Goal: Task Accomplishment & Management: Manage account settings

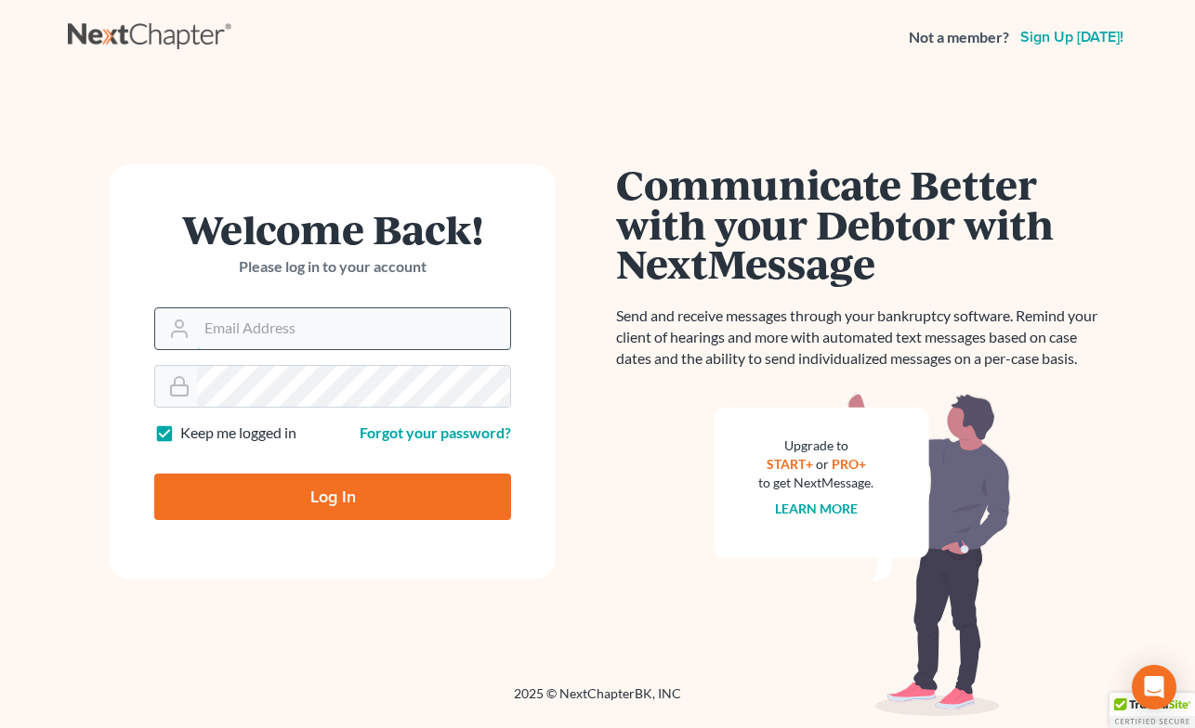
click at [304, 324] on input "Email Address" at bounding box center [353, 328] width 313 height 41
type input "[PERSON_NAME][EMAIL_ADDRESS][DOMAIN_NAME]"
click at [90, 332] on div "Welcome Back! Please log in to your account Email Address [EMAIL_ADDRESS][DOMAI…" at bounding box center [333, 379] width 530 height 431
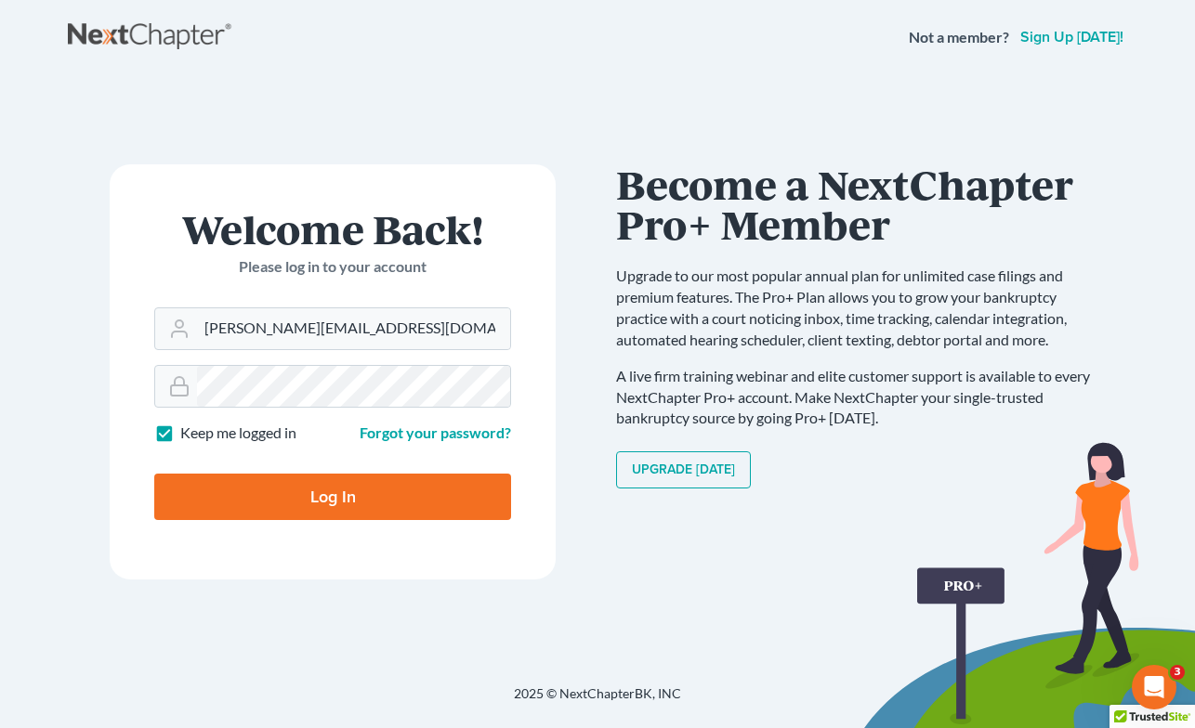
click at [73, 401] on div "Welcome Back! Please log in to your account Email Address [EMAIL_ADDRESS][DOMAI…" at bounding box center [333, 379] width 530 height 431
click at [317, 491] on input "Log In" at bounding box center [332, 497] width 357 height 46
type input "Thinking..."
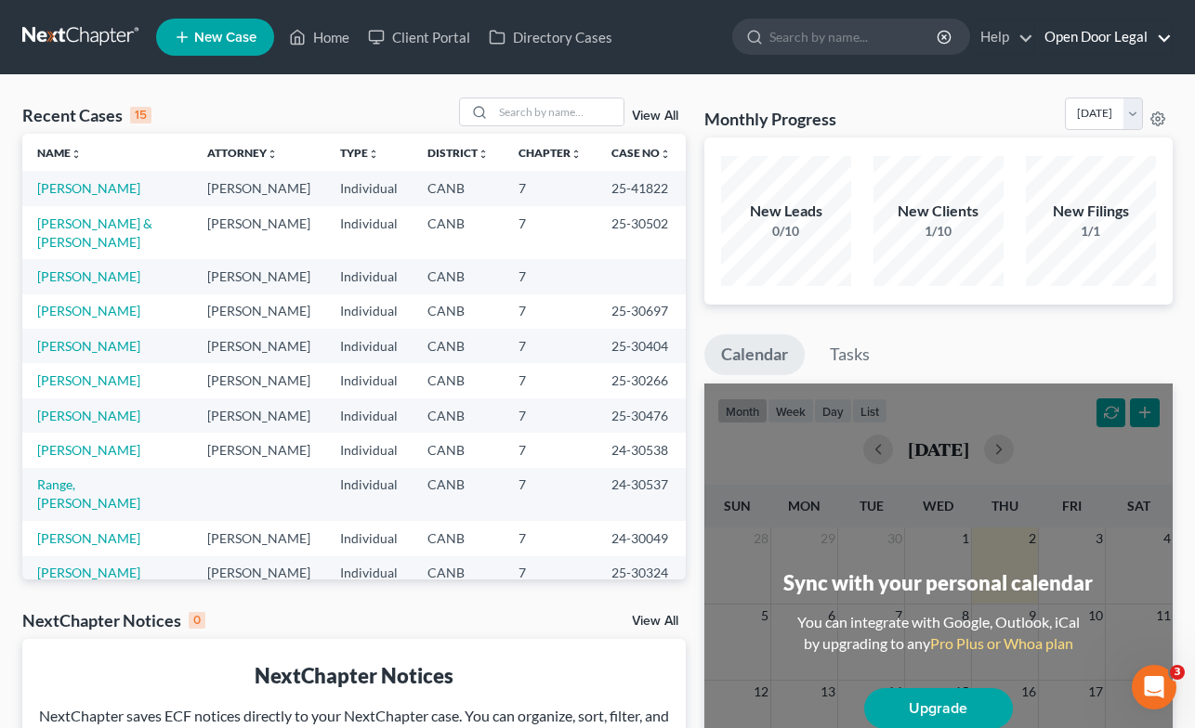
click at [1119, 39] on link "Open Door Legal" at bounding box center [1103, 36] width 137 height 33
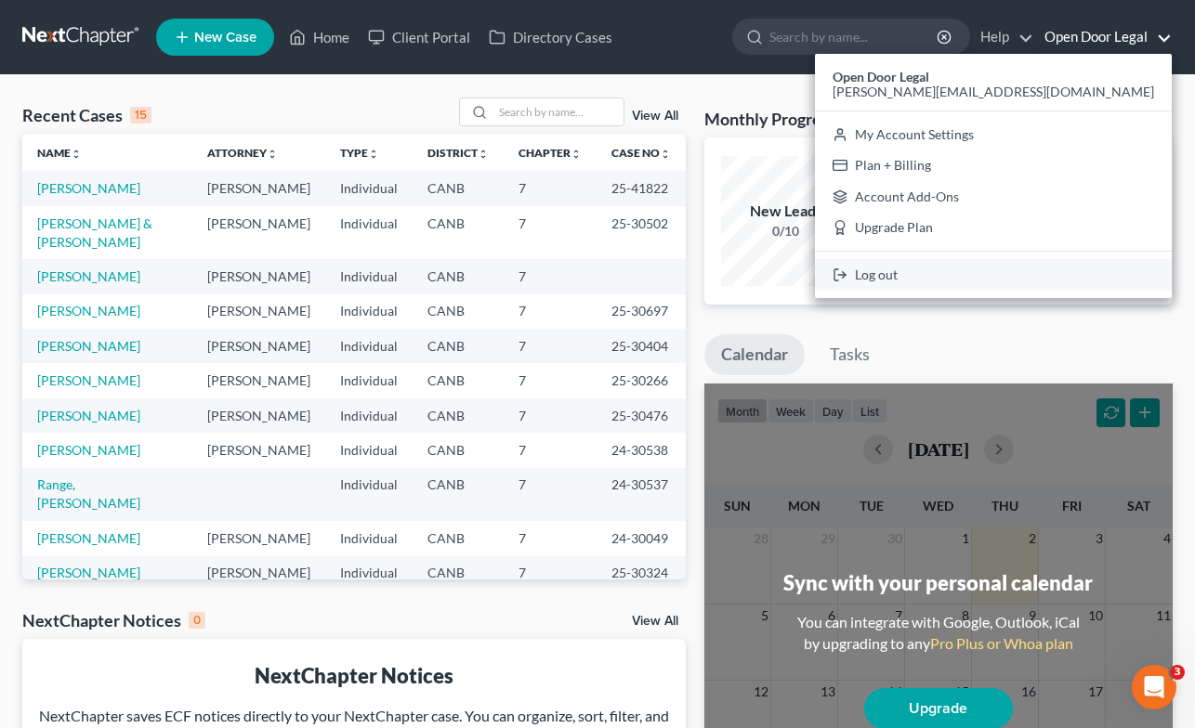
click at [1018, 277] on link "Log out" at bounding box center [993, 275] width 357 height 32
